Goal: Find specific fact: Find specific fact

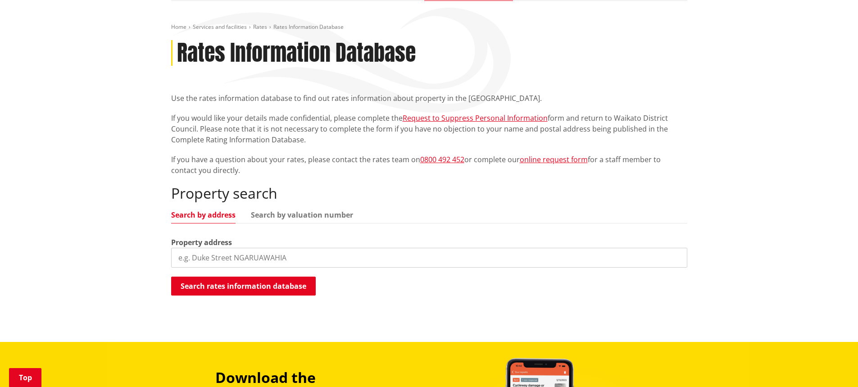
scroll to position [135, 0]
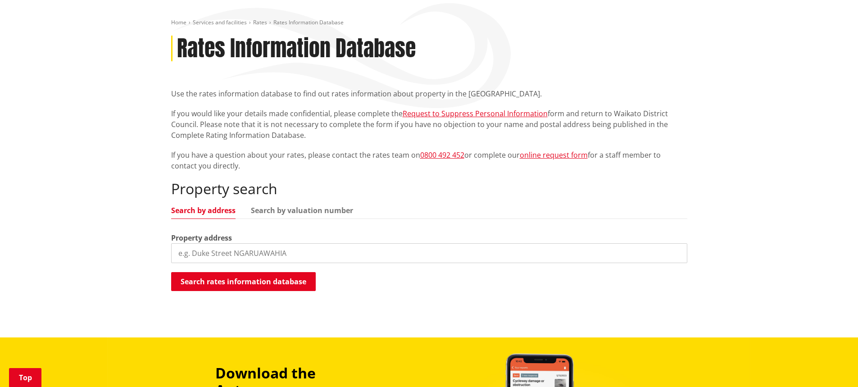
click at [374, 243] on input "search" at bounding box center [429, 253] width 516 height 20
click at [310, 243] on input "search" at bounding box center [429, 253] width 516 height 20
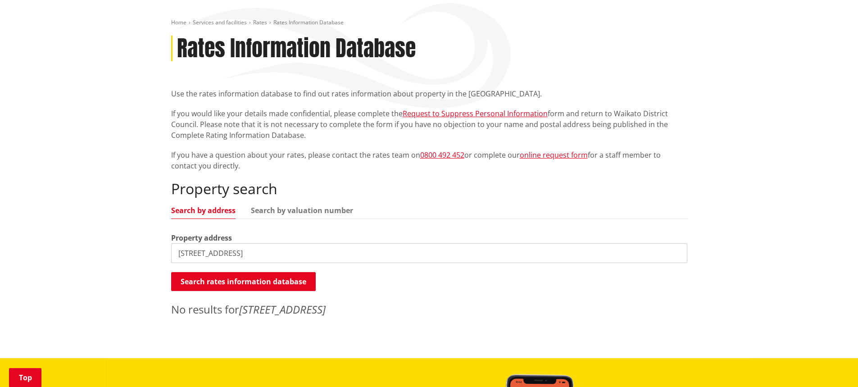
click at [189, 243] on input "25 violet street" at bounding box center [429, 253] width 516 height 20
click at [191, 243] on input "25 violet street" at bounding box center [429, 253] width 516 height 20
type input "25b violet street"
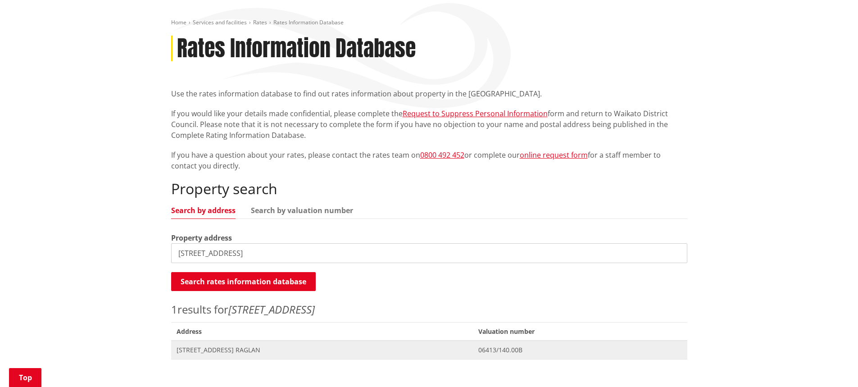
click at [245, 346] on span "25B Violet Street RAGLAN" at bounding box center [322, 350] width 291 height 9
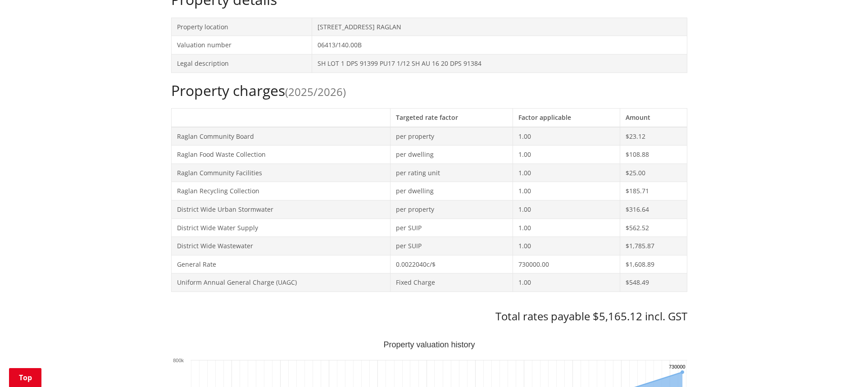
scroll to position [406, 0]
